Goal: Complete application form: Complete application form

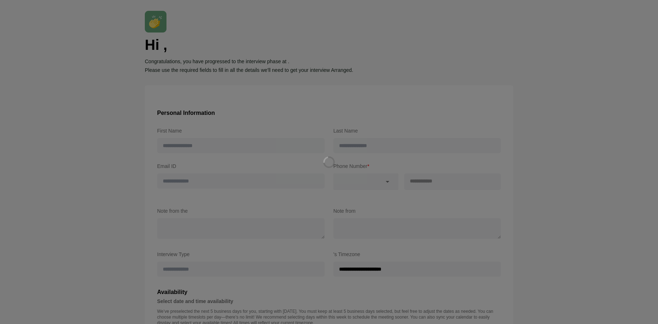
type input "*********"
type input "*******"
type input "**********"
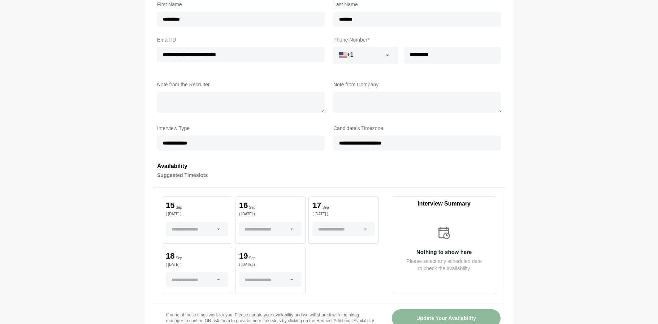
scroll to position [145, 0]
click at [201, 227] on div at bounding box center [193, 228] width 42 height 14
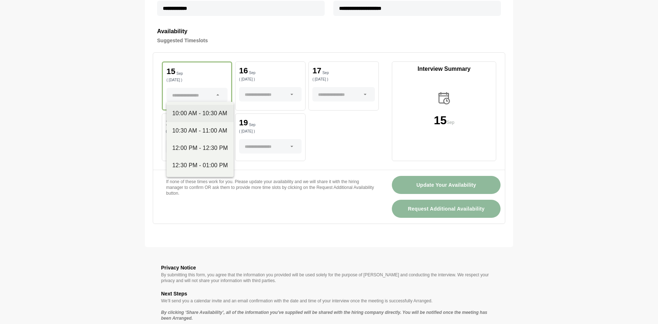
scroll to position [253, 0]
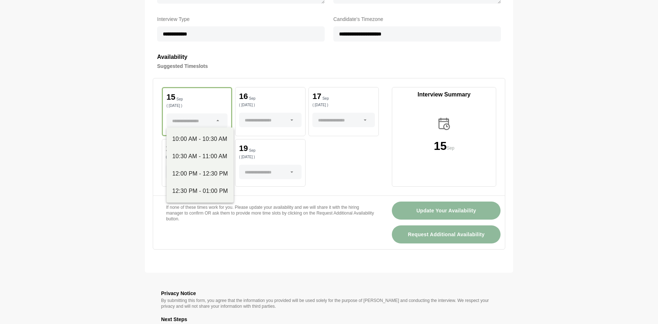
click at [132, 133] on section "**********" at bounding box center [329, 75] width 658 height 657
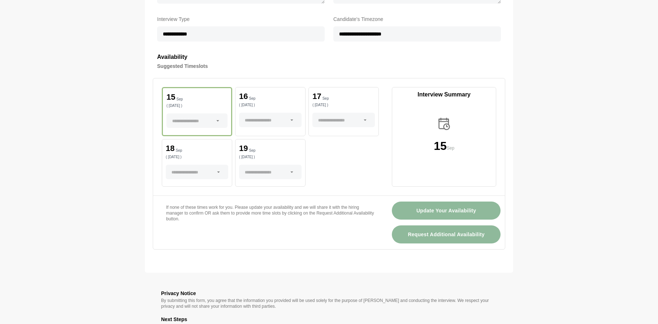
click at [306, 137] on div "[DATE] ( [DATE] ) [DATE] ( [DATE] ) [DATE] ( [DATE] ) [DATE] ( [DATE] ) [DATE] …" at bounding box center [270, 137] width 217 height 100
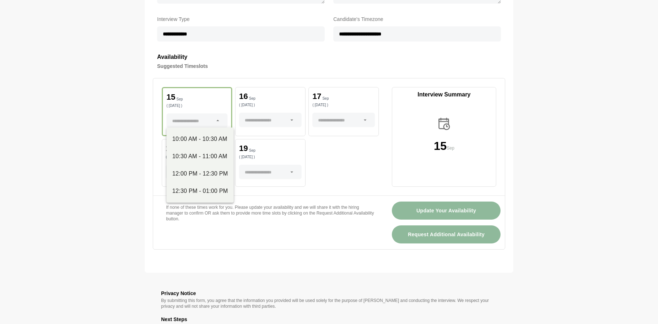
click at [215, 118] on icon at bounding box center [218, 120] width 7 height 7
click at [158, 148] on div "[DATE] ( [DATE] ) [DATE] ( [DATE] ) [DATE] ( [DATE] ) [DATE] ( [DATE] ) [DATE] …" at bounding box center [270, 136] width 234 height 117
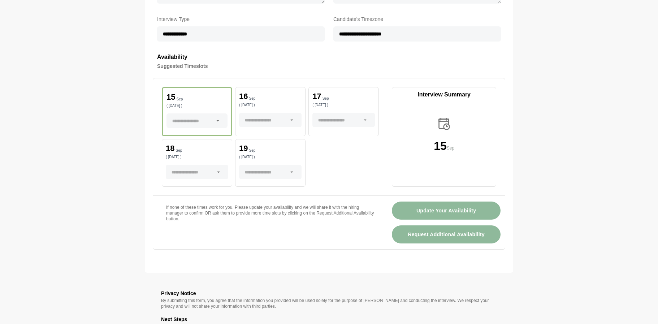
click at [259, 121] on div at bounding box center [266, 120] width 42 height 14
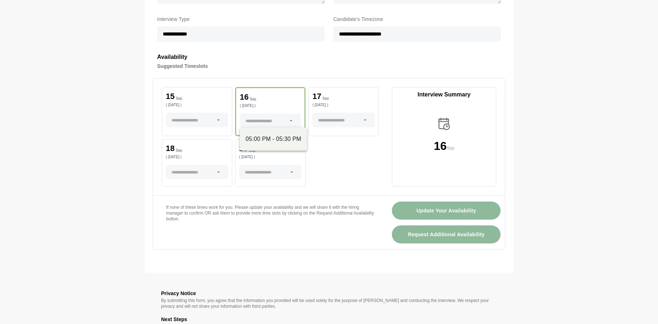
click at [259, 122] on div at bounding box center [266, 120] width 41 height 14
click at [340, 115] on div at bounding box center [339, 120] width 42 height 14
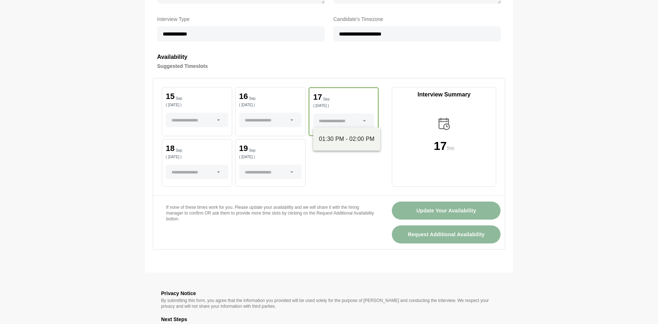
click at [341, 117] on div at bounding box center [339, 120] width 41 height 14
click at [310, 156] on div "[DATE] ( [DATE] ) [DATE] ( [DATE] ) [DATE] ( [DATE] ) [DATE] ( [DATE] ) [DATE] …" at bounding box center [270, 137] width 217 height 100
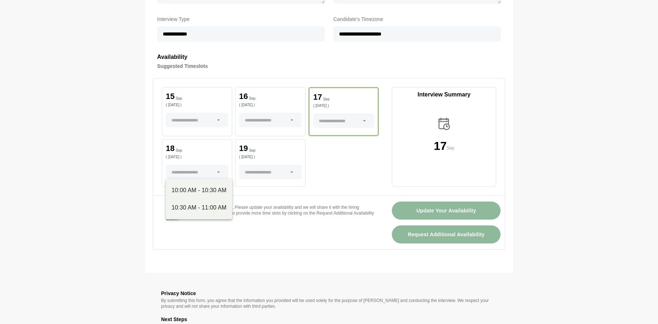
click at [194, 176] on div at bounding box center [193, 172] width 42 height 14
click at [234, 187] on div "[DATE] ( [DATE] ) [DATE] ( [DATE] ) [DATE] ( [DATE] ) [DATE] ( [DATE] ) [DATE] …" at bounding box center [270, 136] width 234 height 117
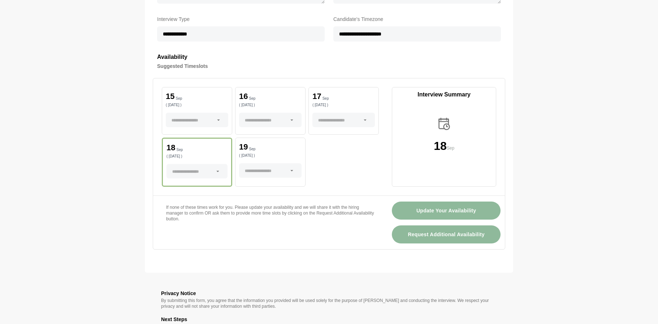
click at [203, 112] on div "[DATE] ( [DATE] )" at bounding box center [197, 111] width 70 height 48
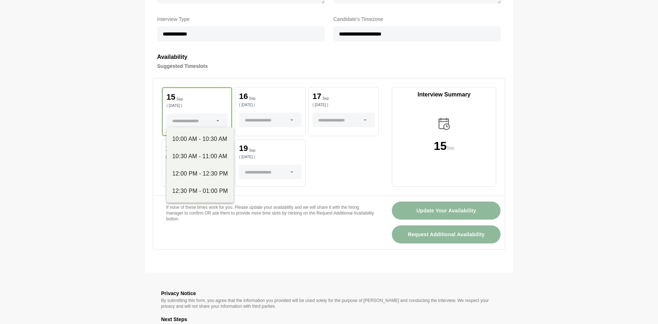
click at [202, 121] on div at bounding box center [192, 120] width 41 height 14
click at [310, 142] on div "[DATE] ( [DATE] ) [DATE] ( [DATE] ) [DATE] ( [DATE] ) [DATE] ( [DATE] ) [DATE] …" at bounding box center [270, 137] width 217 height 100
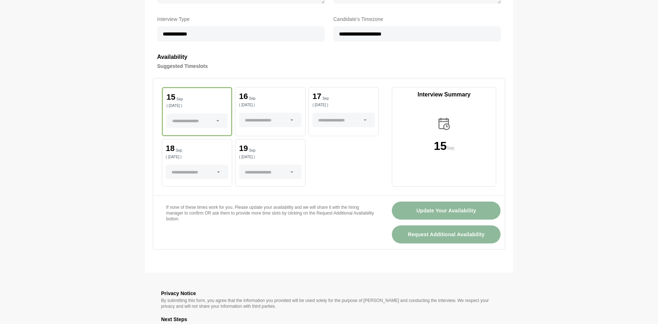
click at [294, 124] on div at bounding box center [292, 120] width 10 height 14
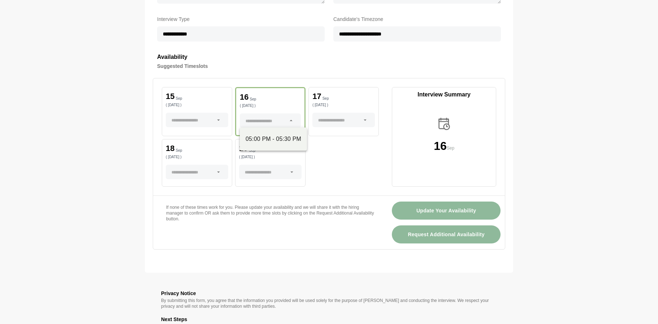
drag, startPoint x: 320, startPoint y: 149, endPoint x: 324, endPoint y: 128, distance: 21.5
click at [320, 147] on div "[DATE] ( [DATE] ) [DATE] ( [DATE] ) [DATE] ( [DATE] ) [DATE] ( [DATE] ) [DATE] …" at bounding box center [270, 137] width 217 height 100
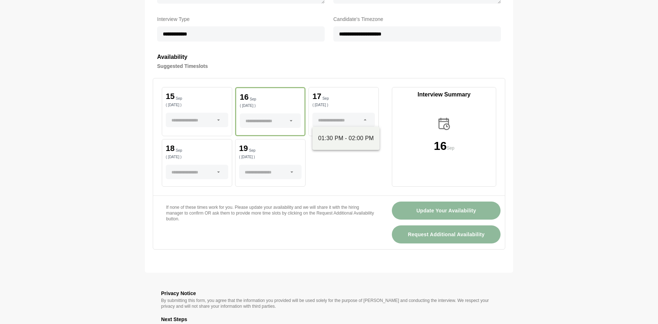
click at [347, 120] on div at bounding box center [339, 120] width 42 height 14
click at [335, 158] on div "[DATE] ( [DATE] ) [DATE] ( [DATE] ) [DATE] ( [DATE] ) [DATE] ( [DATE] ) [DATE] …" at bounding box center [270, 137] width 217 height 100
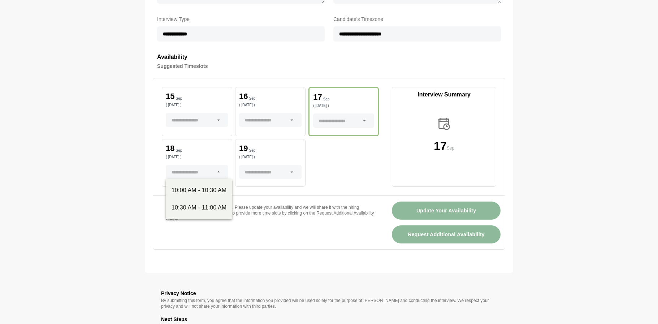
click at [209, 173] on div at bounding box center [193, 172] width 42 height 14
click at [318, 165] on div "[DATE] ( [DATE] ) [DATE] ( [DATE] ) [DATE] ( [DATE] ) [DATE] ( [DATE] ) [DATE] …" at bounding box center [270, 137] width 217 height 100
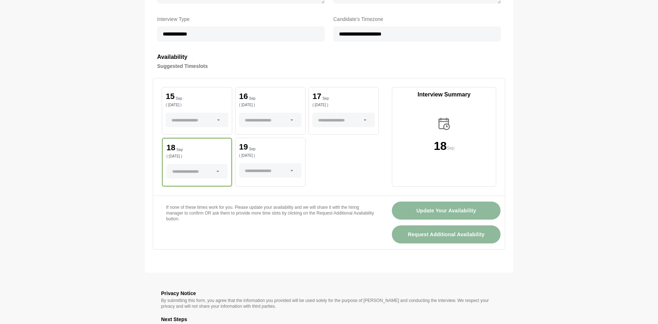
click at [289, 168] on icon at bounding box center [292, 170] width 7 height 7
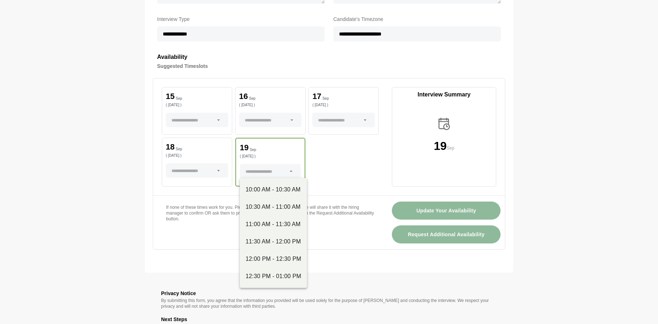
click at [323, 166] on div "[DATE] ( [DATE] ) [DATE] ( [DATE] ) [DATE] ( [DATE] ) [DATE] ( [DATE] ) [DATE] …" at bounding box center [270, 137] width 217 height 100
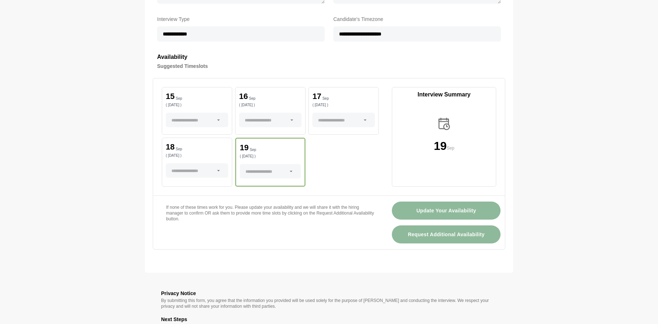
click at [298, 168] on div at bounding box center [270, 171] width 61 height 14
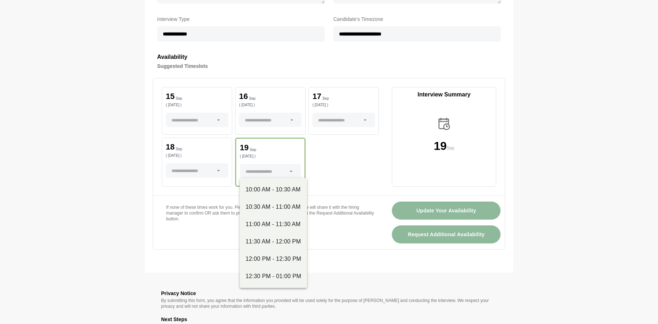
click at [330, 168] on div "[DATE] ( [DATE] ) [DATE] ( [DATE] ) [DATE] ( [DATE] ) [DATE] ( [DATE] ) [DATE] …" at bounding box center [270, 137] width 217 height 100
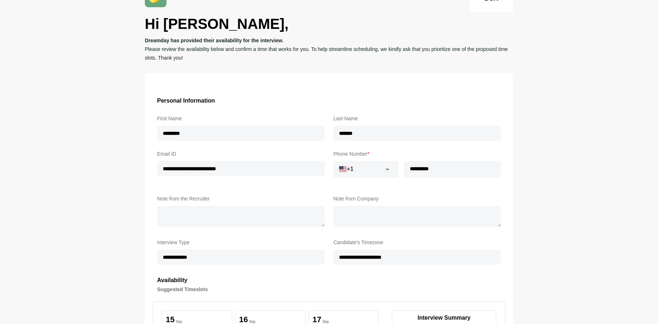
scroll to position [0, 0]
